Goal: Transaction & Acquisition: Purchase product/service

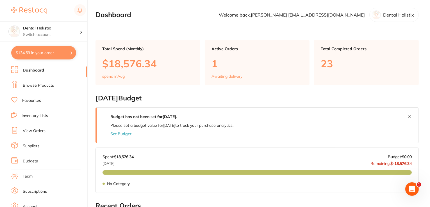
click at [37, 87] on link "Browse Products" at bounding box center [38, 86] width 31 height 6
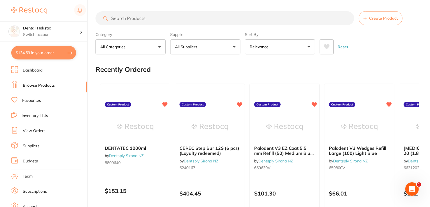
click at [149, 18] on input "search" at bounding box center [225, 18] width 259 height 14
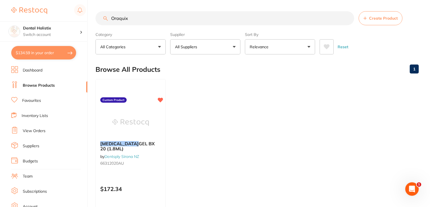
click at [152, 19] on input "Oraquix" at bounding box center [225, 18] width 259 height 14
type input "O"
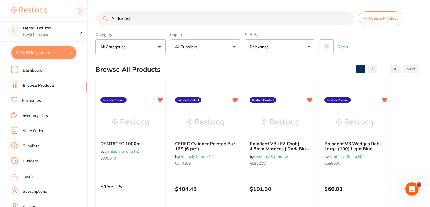
type input "Ardanest"
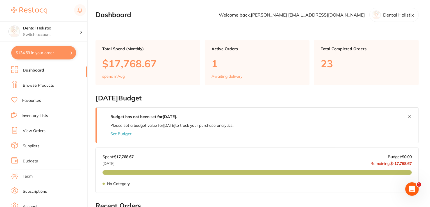
click at [44, 87] on link "Browse Products" at bounding box center [38, 86] width 31 height 6
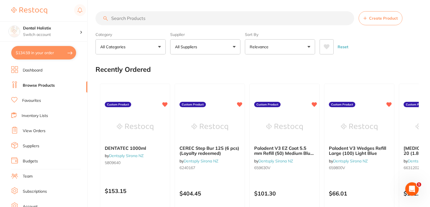
click at [152, 21] on input "search" at bounding box center [225, 18] width 259 height 14
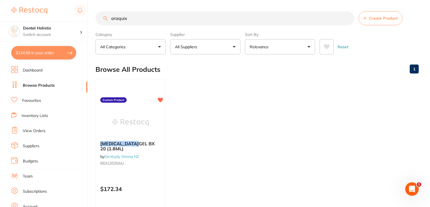
type input "oraquix"
click at [134, 142] on span "GEL BX 20 (1.8ML)" at bounding box center [127, 146] width 55 height 11
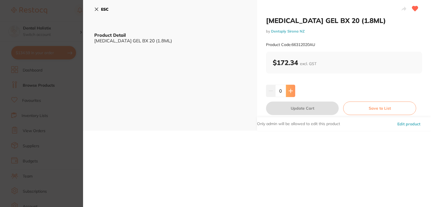
click at [290, 90] on icon at bounding box center [291, 91] width 4 height 4
type input "1"
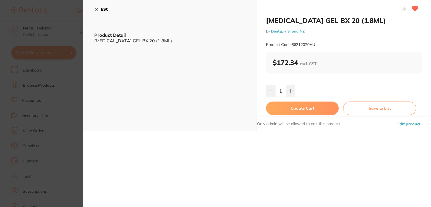
click at [311, 109] on button "Update Cart" at bounding box center [302, 108] width 73 height 13
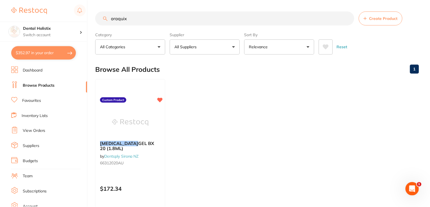
scroll to position [0, 0]
click at [39, 87] on link "Browse Products" at bounding box center [39, 86] width 32 height 6
click at [138, 18] on input "oraquix" at bounding box center [225, 18] width 259 height 14
type input "o"
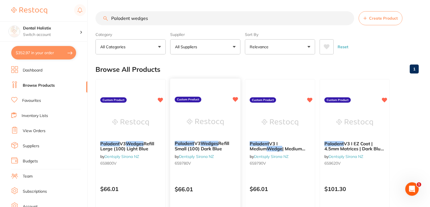
type input "Palodent wedges"
click at [213, 145] on em "Wedges" at bounding box center [210, 144] width 18 height 6
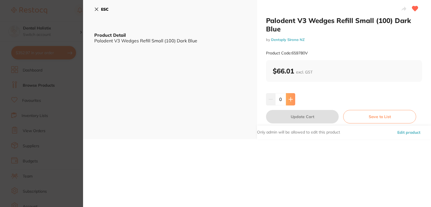
click at [290, 97] on icon at bounding box center [291, 99] width 4 height 4
type input "1"
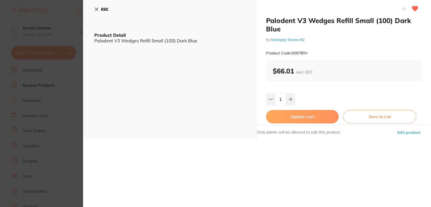
click at [298, 115] on button "Update Cart" at bounding box center [302, 116] width 73 height 13
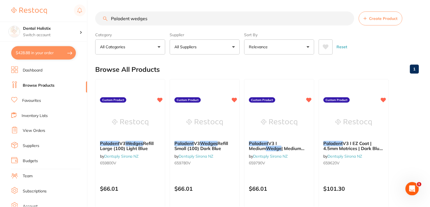
scroll to position [0, 0]
click at [162, 21] on input "Palodent wedges" at bounding box center [225, 18] width 259 height 14
type input "P"
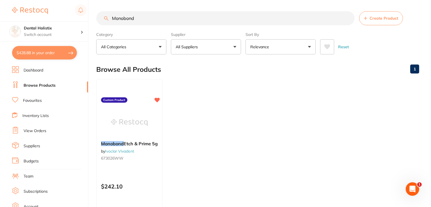
scroll to position [0, 0]
type input "Monobond"
click at [128, 144] on span "Etch & Prime 5g" at bounding box center [140, 144] width 34 height 6
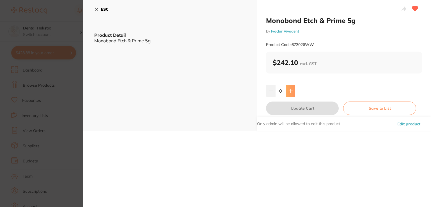
click at [291, 92] on icon at bounding box center [291, 91] width 4 height 4
type input "1"
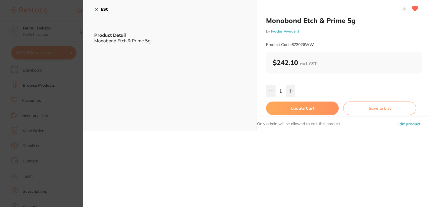
click at [293, 106] on button "Update Cart" at bounding box center [302, 108] width 73 height 13
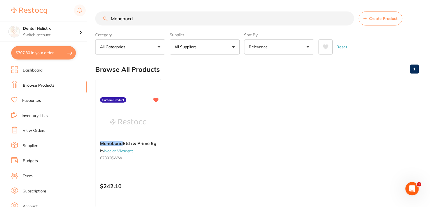
scroll to position [0, 0]
click at [149, 21] on input "Monobond" at bounding box center [225, 18] width 259 height 14
type input "M"
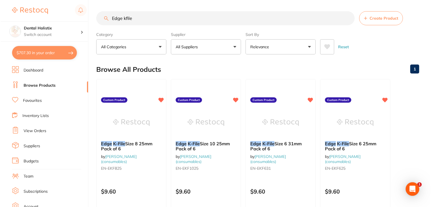
scroll to position [0, 0]
type input "Edge kfile"
click at [190, 144] on em "K-File" at bounding box center [193, 144] width 12 height 6
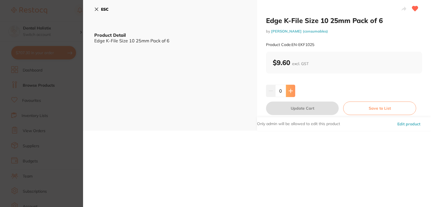
click at [292, 92] on icon at bounding box center [291, 91] width 4 height 4
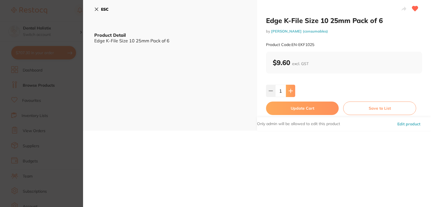
click at [292, 92] on icon at bounding box center [291, 91] width 4 height 4
type input "5"
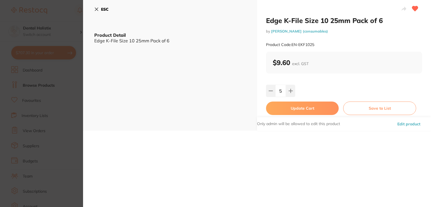
click at [295, 108] on button "Update Cart" at bounding box center [302, 108] width 73 height 13
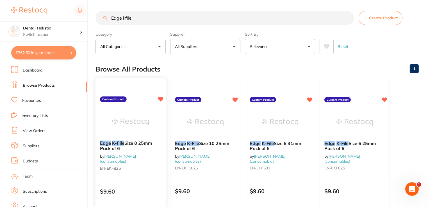
click at [137, 145] on span "Size 8 25mm Pack of 6" at bounding box center [126, 145] width 52 height 11
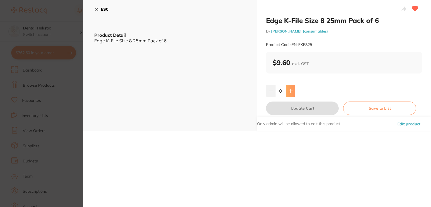
click at [289, 92] on icon at bounding box center [291, 91] width 4 height 4
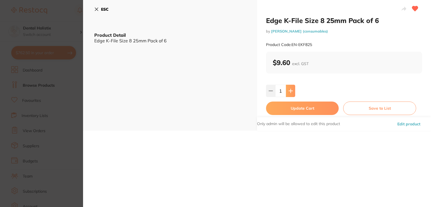
click at [289, 92] on icon at bounding box center [291, 91] width 4 height 4
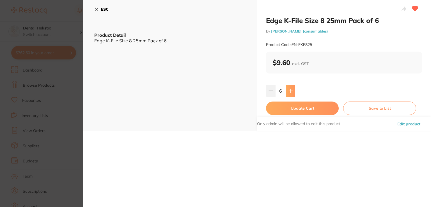
click at [289, 92] on icon at bounding box center [291, 91] width 4 height 4
click at [271, 92] on icon at bounding box center [271, 91] width 4 height 4
type input "5"
click at [295, 108] on button "Update Cart" at bounding box center [302, 108] width 73 height 13
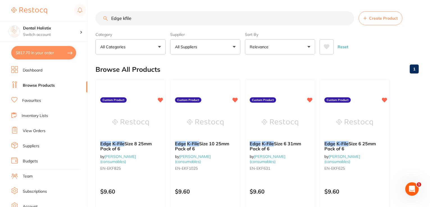
click at [236, 47] on button "All Suppliers" at bounding box center [205, 46] width 70 height 15
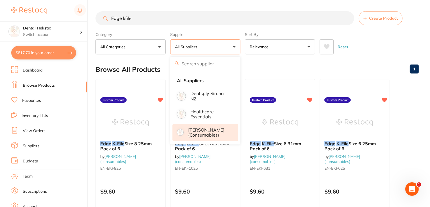
click at [218, 133] on p "[PERSON_NAME] (consumables)" at bounding box center [209, 133] width 42 height 10
click at [162, 17] on input "Edge kfile" at bounding box center [225, 18] width 259 height 14
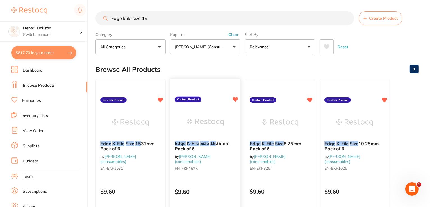
type input "Edge kfile size 15"
click at [220, 144] on span "25mm Pack of 6" at bounding box center [202, 146] width 55 height 11
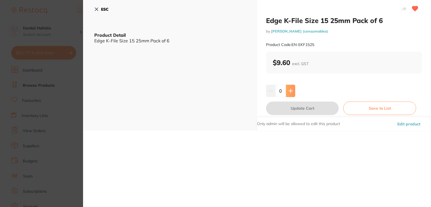
click at [290, 92] on icon at bounding box center [291, 91] width 4 height 4
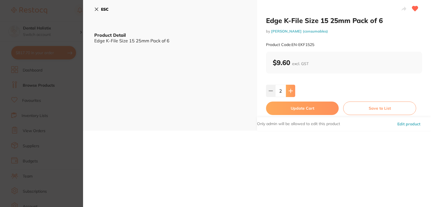
click at [290, 92] on icon at bounding box center [291, 91] width 4 height 4
click at [272, 90] on icon at bounding box center [271, 91] width 4 height 4
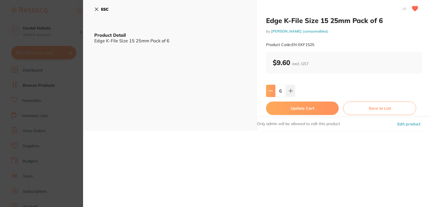
type input "5"
click at [296, 108] on button "Update Cart" at bounding box center [302, 108] width 73 height 13
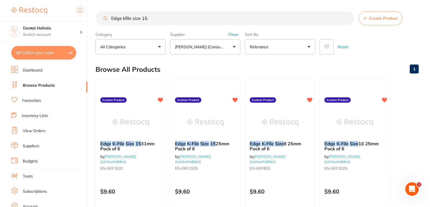
click at [43, 86] on link "Browse Products" at bounding box center [39, 86] width 32 height 6
click at [157, 18] on input "Edge kfile size 15" at bounding box center [225, 18] width 259 height 14
click at [185, 19] on input "Edge kfile size 15" at bounding box center [225, 18] width 259 height 14
type input "E"
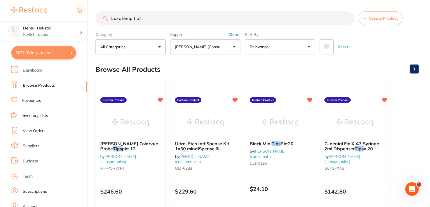
type input "Luxatemp tips"
